Goal: Information Seeking & Learning: Learn about a topic

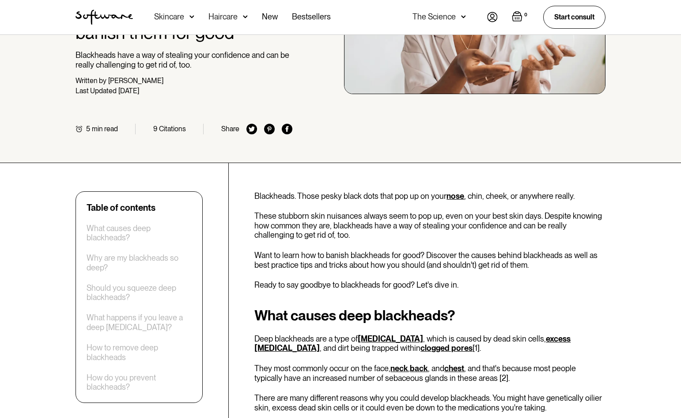
scroll to position [177, 0]
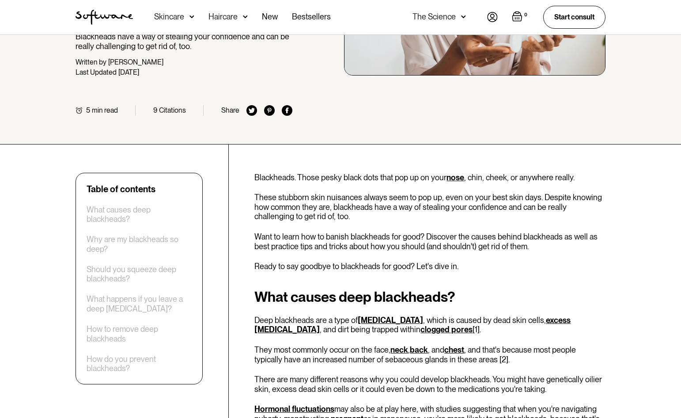
click at [538, 319] on link "excess [MEDICAL_DATA]" at bounding box center [413, 324] width 316 height 19
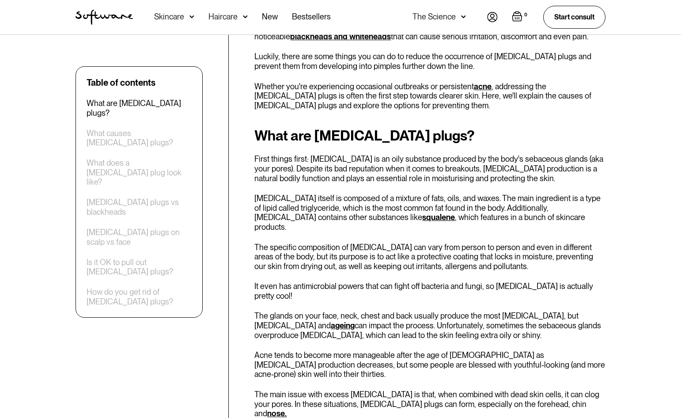
scroll to position [353, 0]
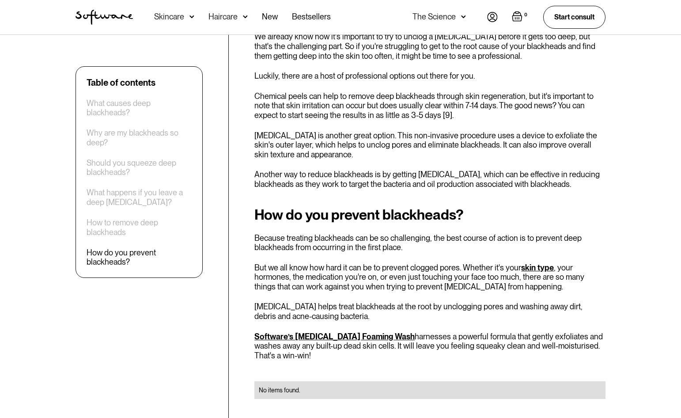
scroll to position [1616, 0]
